Goal: Find specific page/section: Find specific page/section

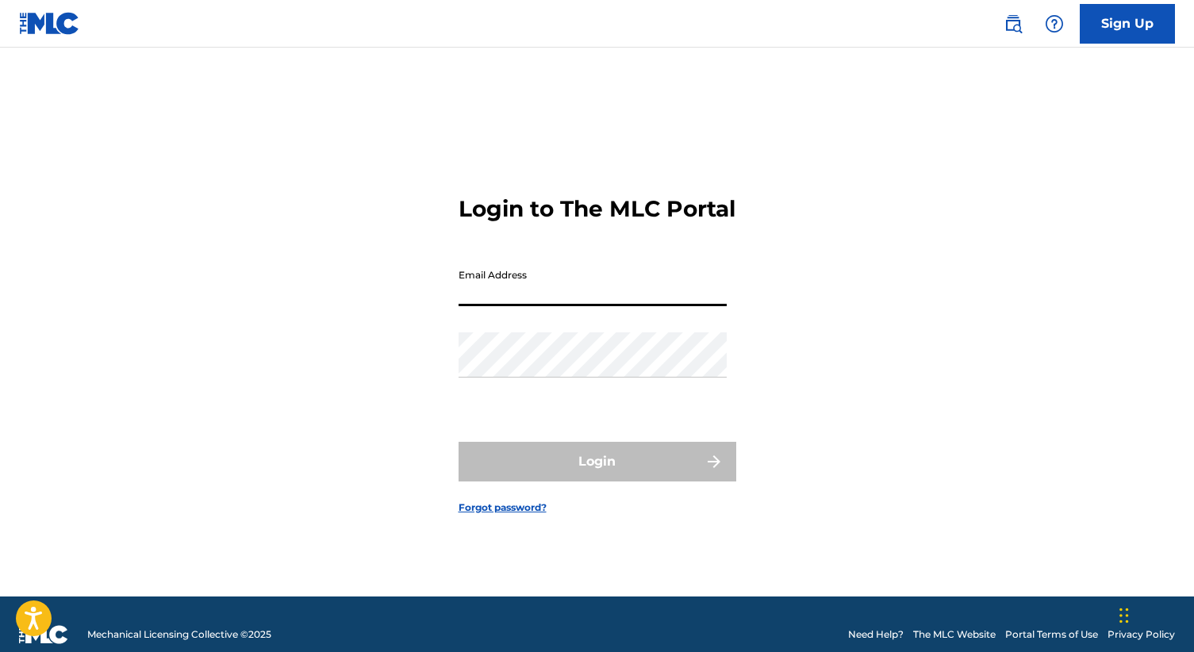
type input "[EMAIL_ADDRESS][DOMAIN_NAME]"
click at [597, 475] on button "Login" at bounding box center [598, 462] width 278 height 40
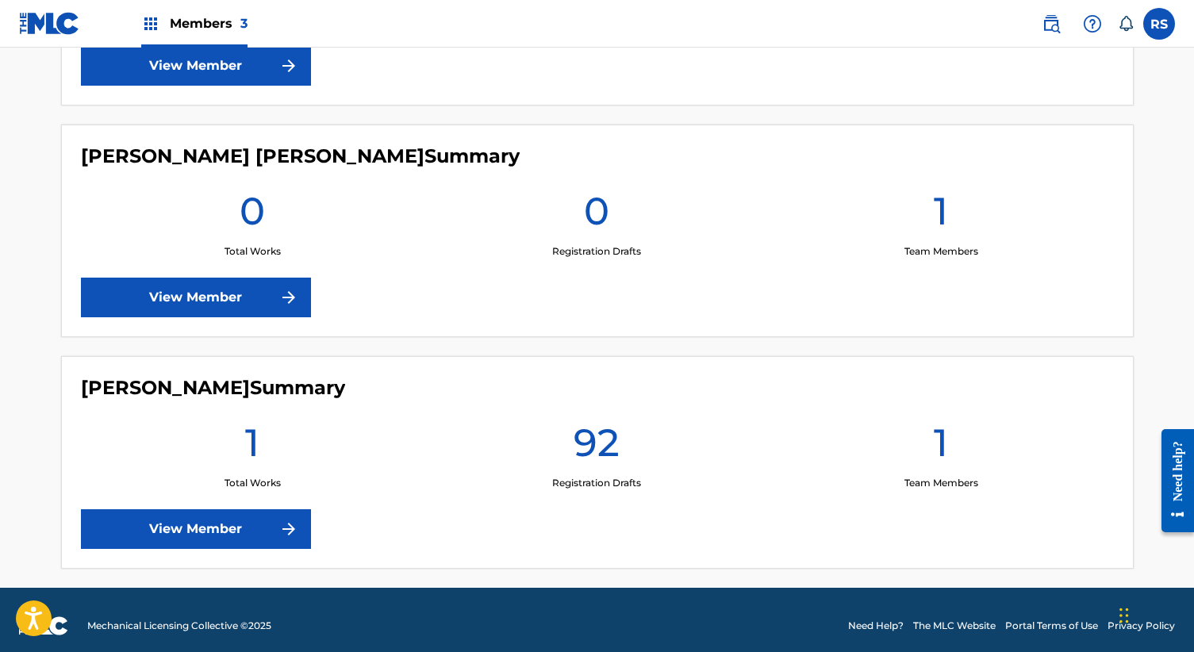
scroll to position [614, 0]
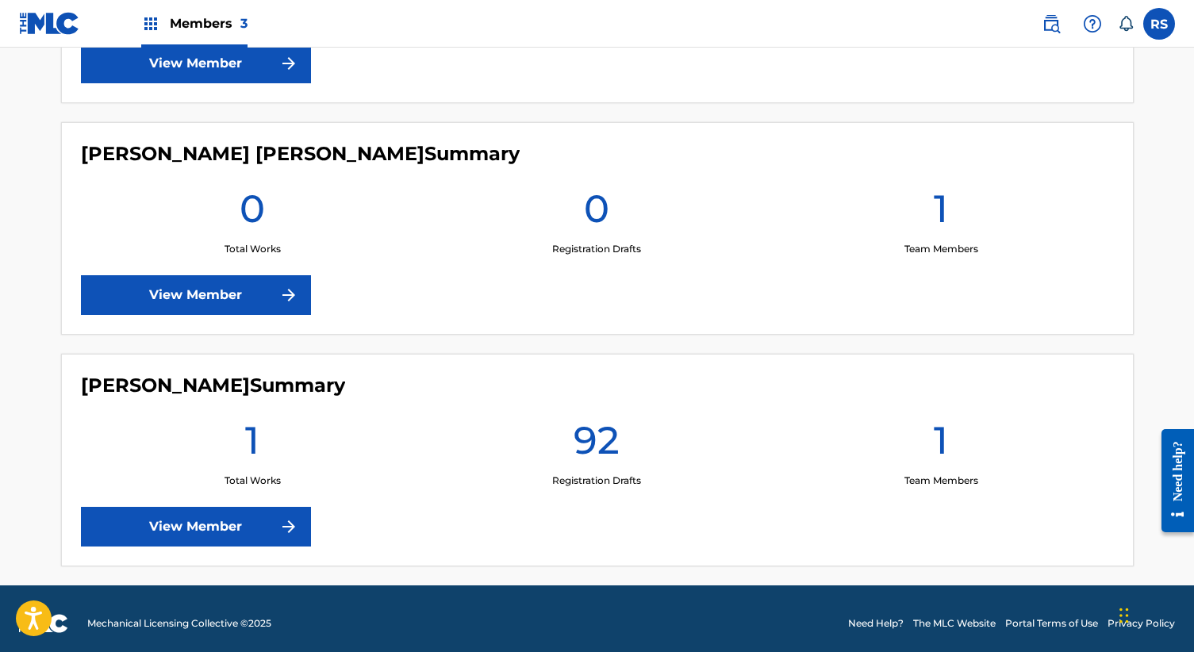
click at [240, 533] on link "View Member" at bounding box center [196, 527] width 230 height 40
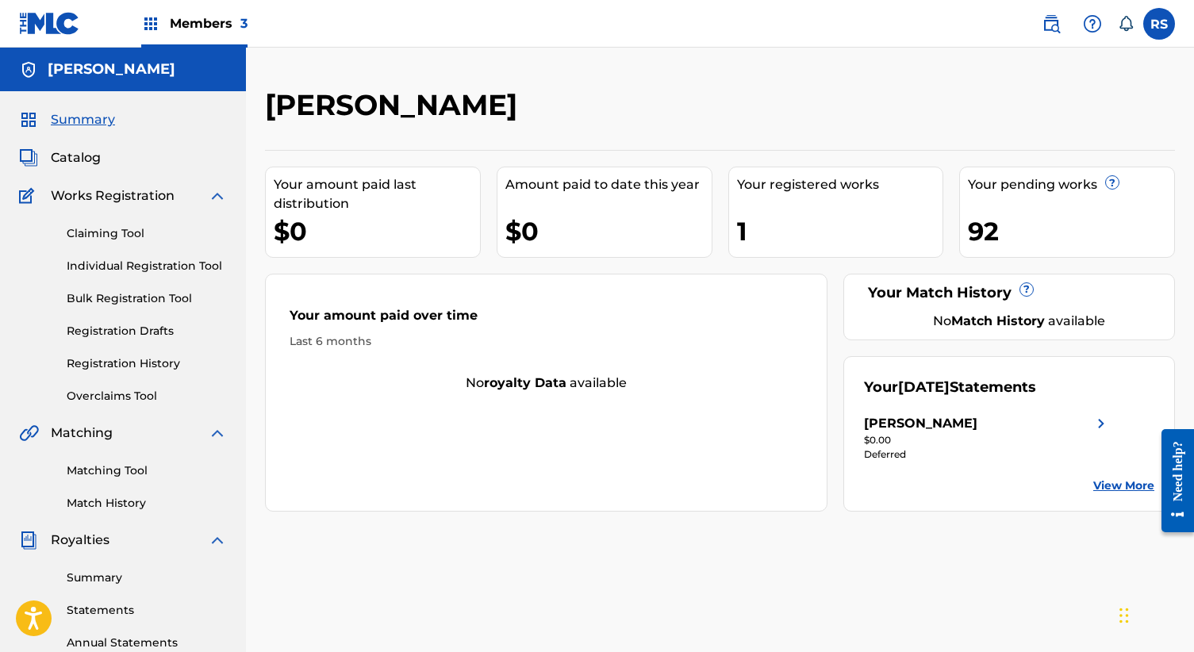
click at [1003, 228] on div "92" at bounding box center [1071, 231] width 206 height 36
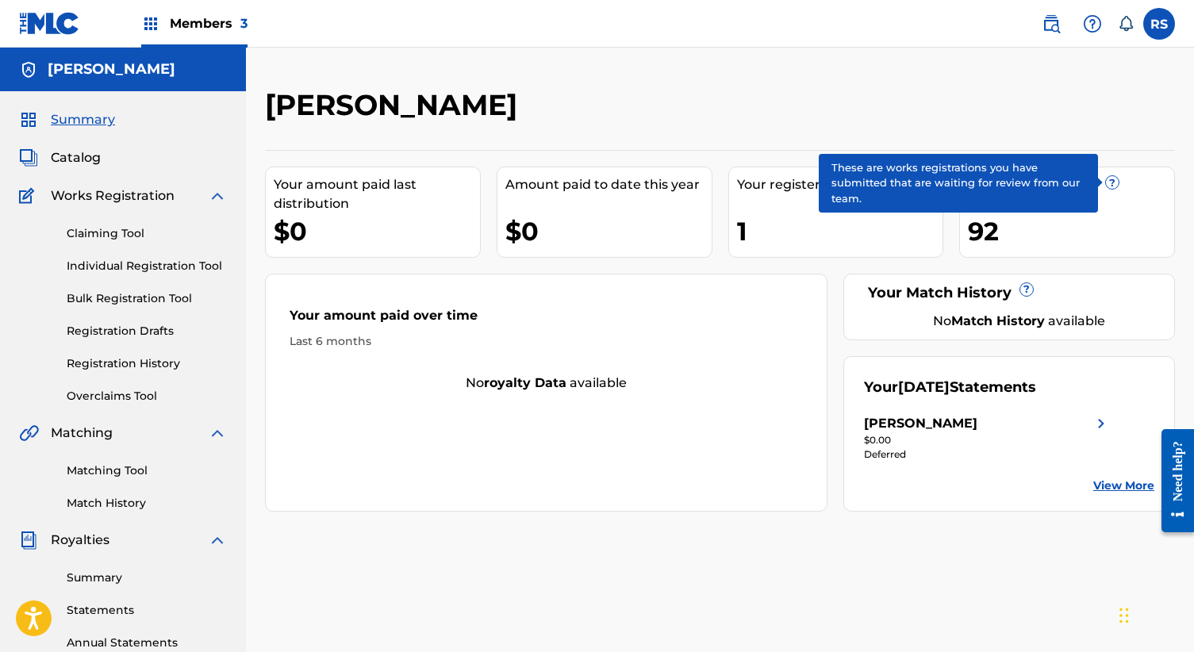
click at [1112, 179] on span "?" at bounding box center [1112, 182] width 13 height 13
